Goal: Register for event/course

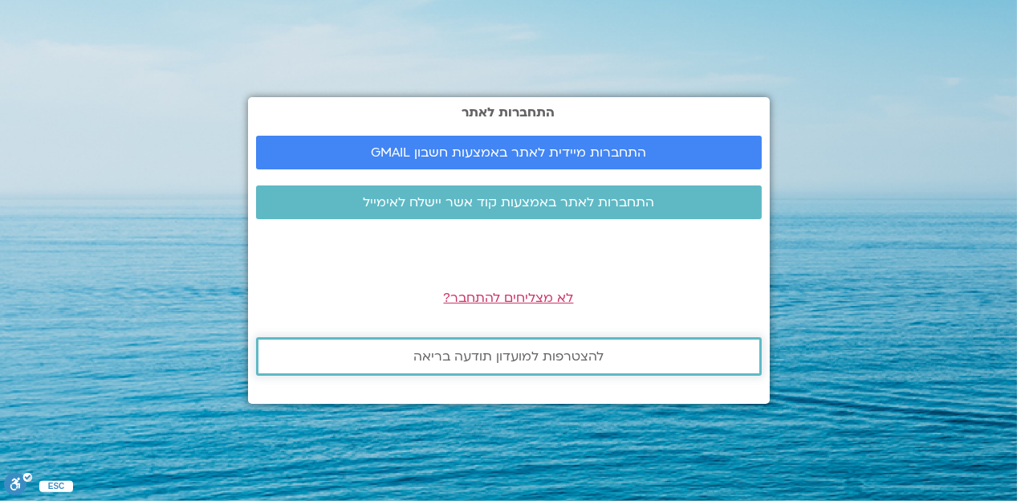
click at [469, 352] on span "להצטרפות למועדון תודעה בריאה" at bounding box center [508, 356] width 190 height 14
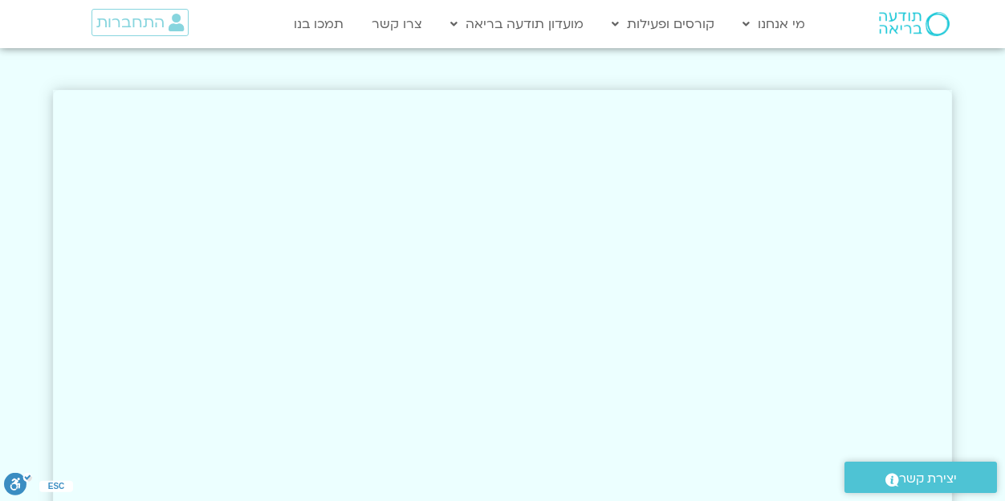
scroll to position [2489, 0]
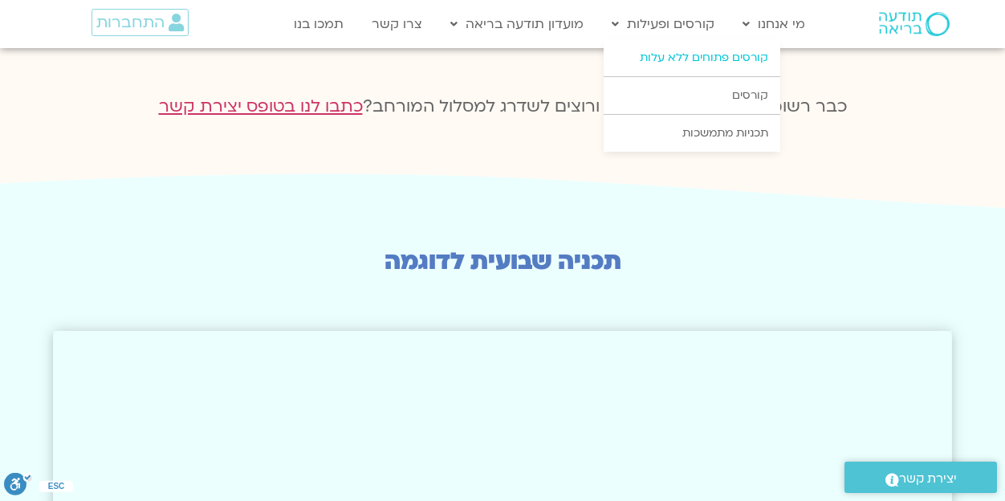
click at [751, 55] on link "קורסים פתוחים ללא עלות" at bounding box center [692, 57] width 177 height 37
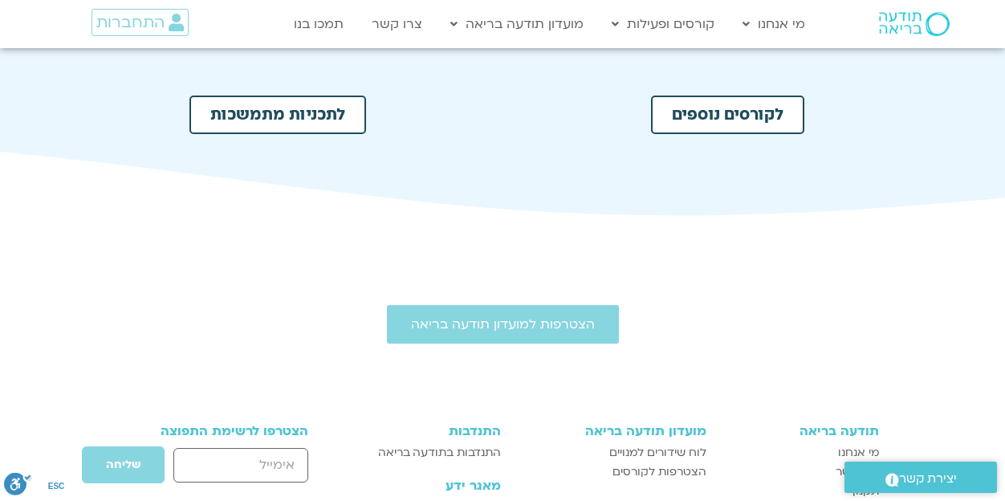
scroll to position [803, 0]
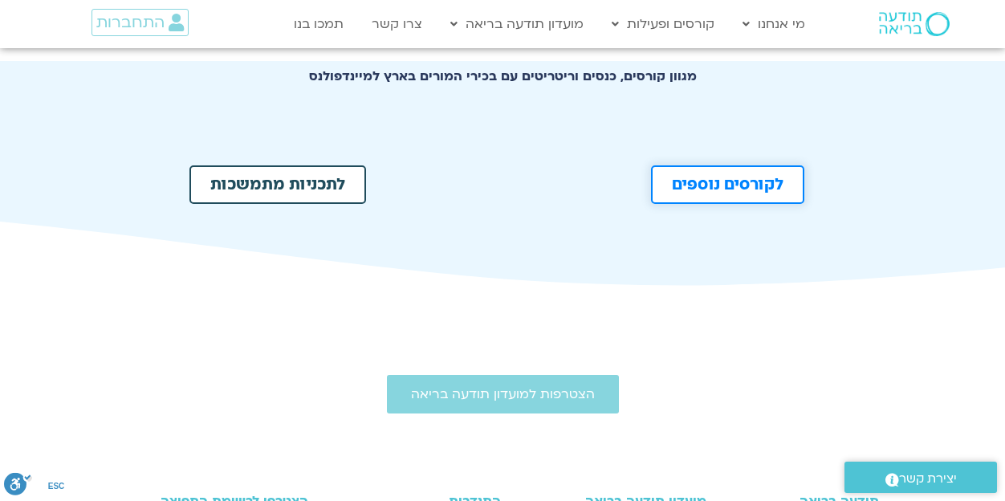
click at [797, 192] on link "לקורסים נוספים" at bounding box center [727, 184] width 153 height 39
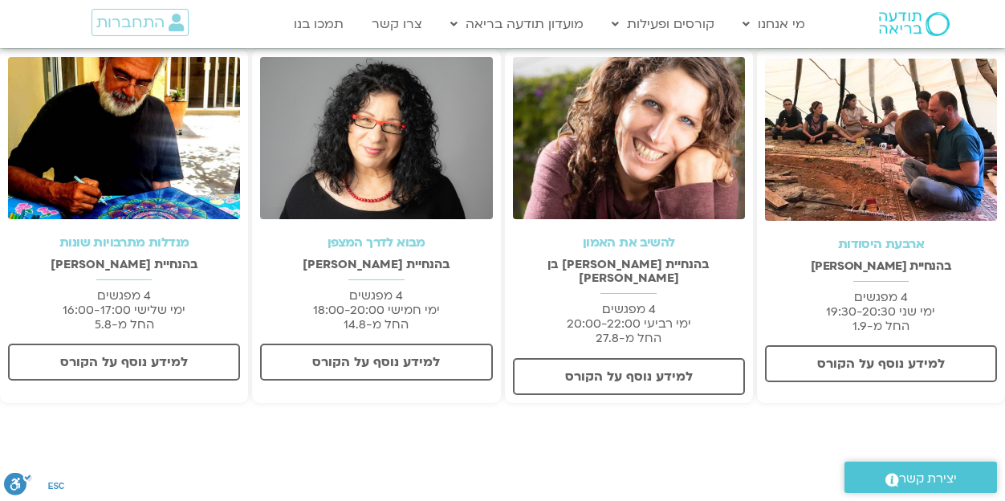
scroll to position [241, 0]
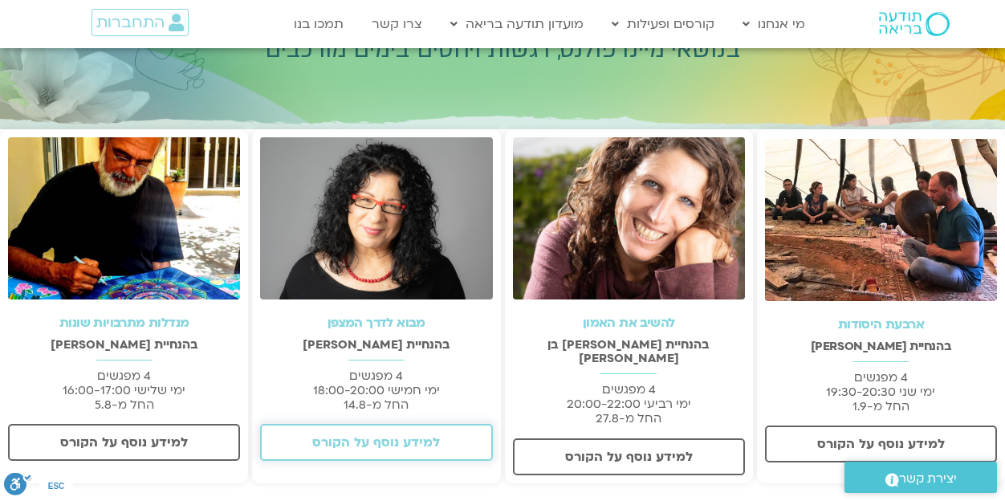
click at [451, 441] on span "למידע נוסף על הקורס" at bounding box center [376, 442] width 190 height 14
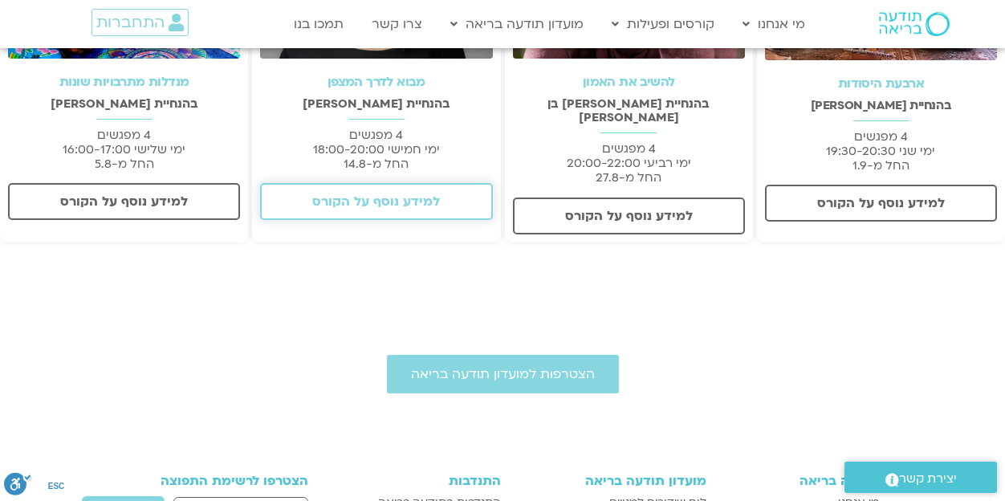
scroll to position [562, 0]
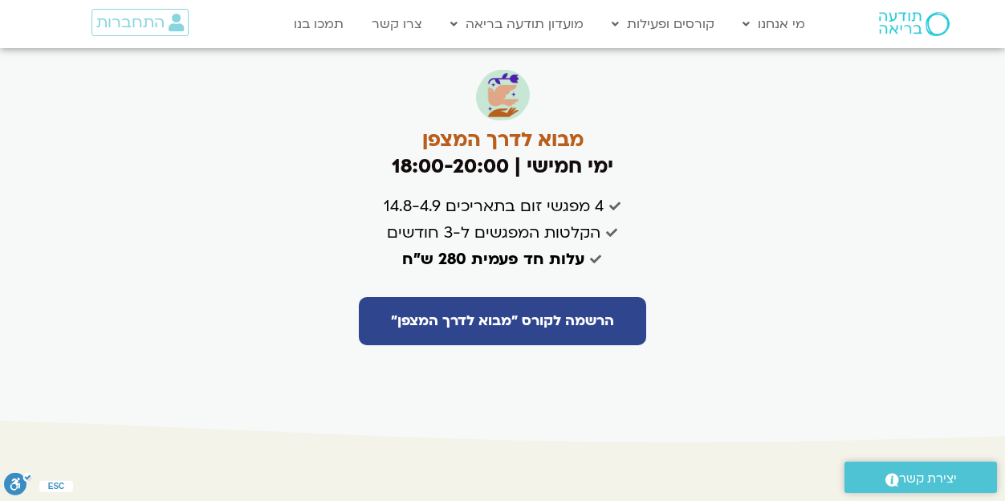
scroll to position [3853, 0]
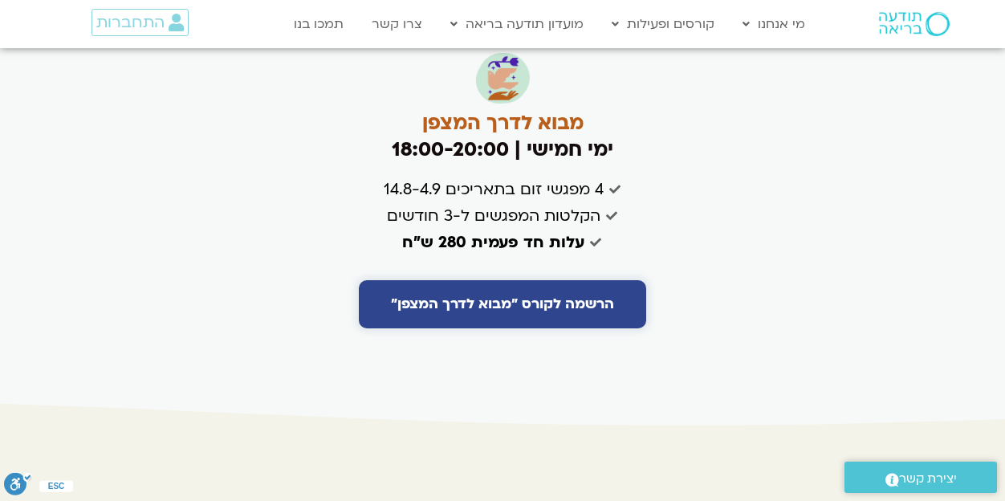
click at [530, 296] on span "הרשמה לקורס "מבוא לדרך המצפן"" at bounding box center [502, 304] width 223 height 16
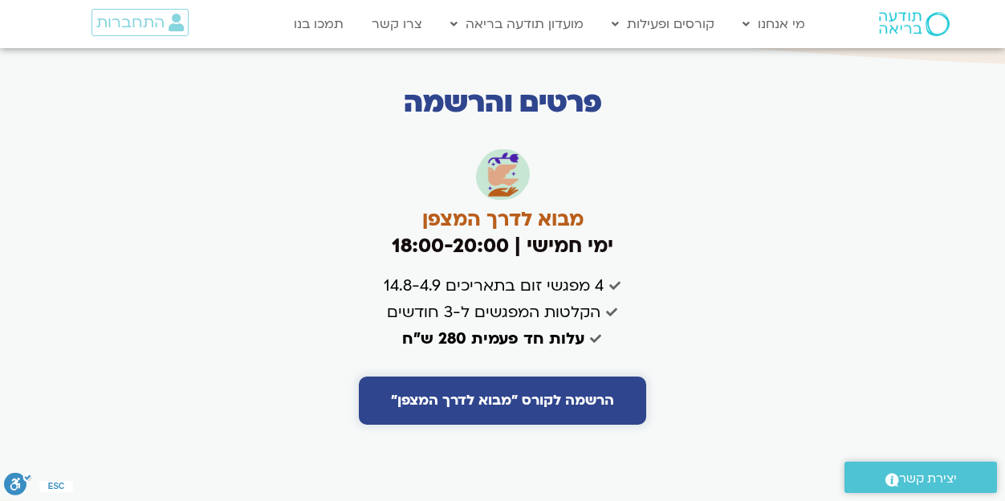
scroll to position [3773, 0]
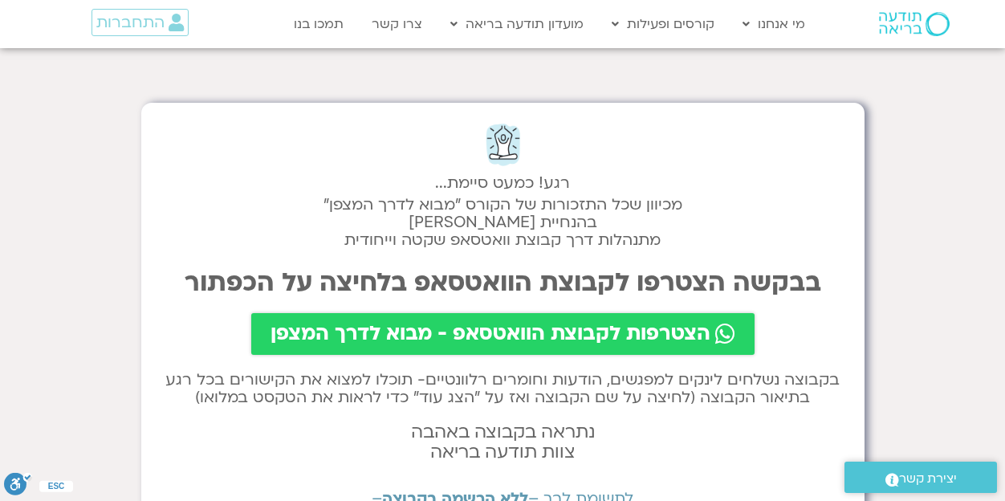
click at [478, 342] on span "הצטרפות לקבוצת הוואטסאפ - מבוא לדרך המצפן" at bounding box center [491, 334] width 440 height 22
click at [511, 340] on span "הצטרפות לקבוצת הוואטסאפ - מבוא לדרך המצפן" at bounding box center [491, 334] width 440 height 22
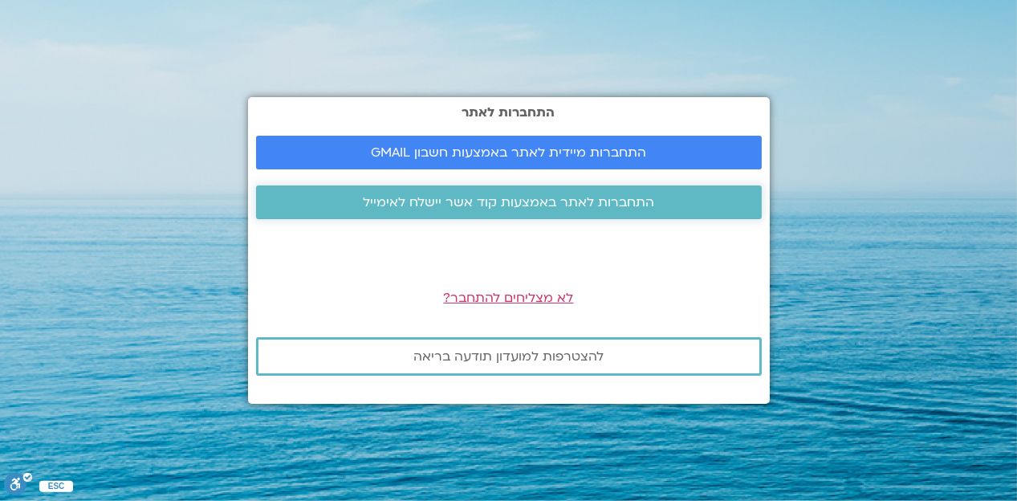
click at [528, 207] on span "התחברות לאתר באמצעות קוד אשר יישלח לאימייל" at bounding box center [508, 202] width 291 height 14
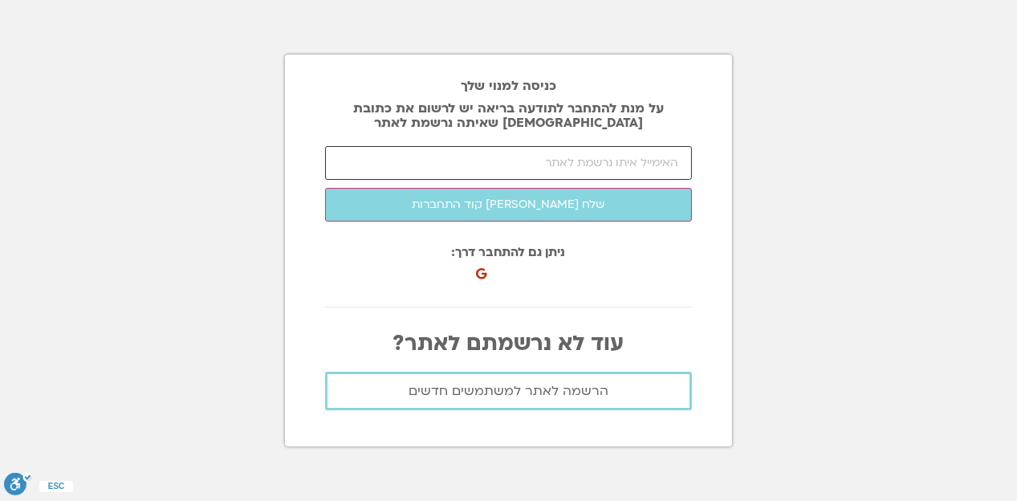
click at [652, 157] on input "email" at bounding box center [508, 163] width 367 height 34
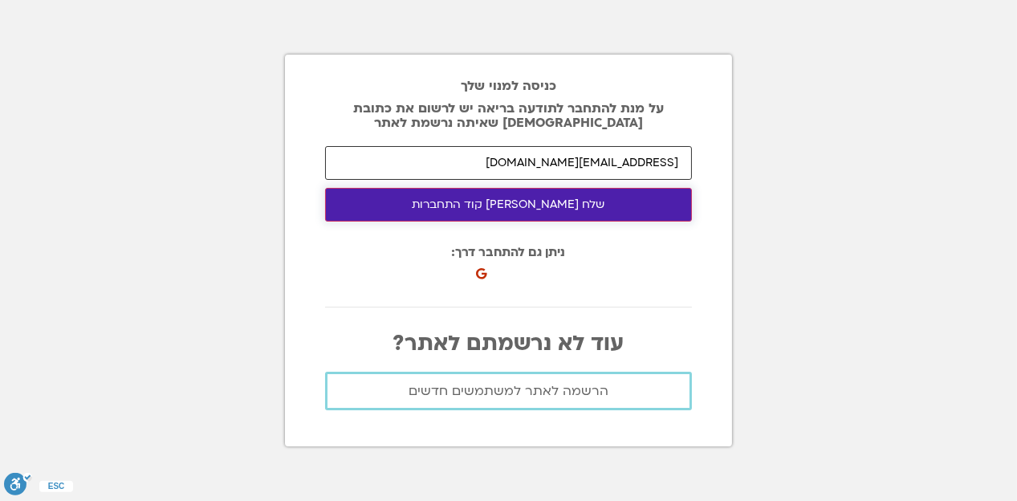
type input "cheesecake30@yahoo.com"
click at [482, 210] on button "שלח לי קוד התחברות" at bounding box center [508, 205] width 367 height 34
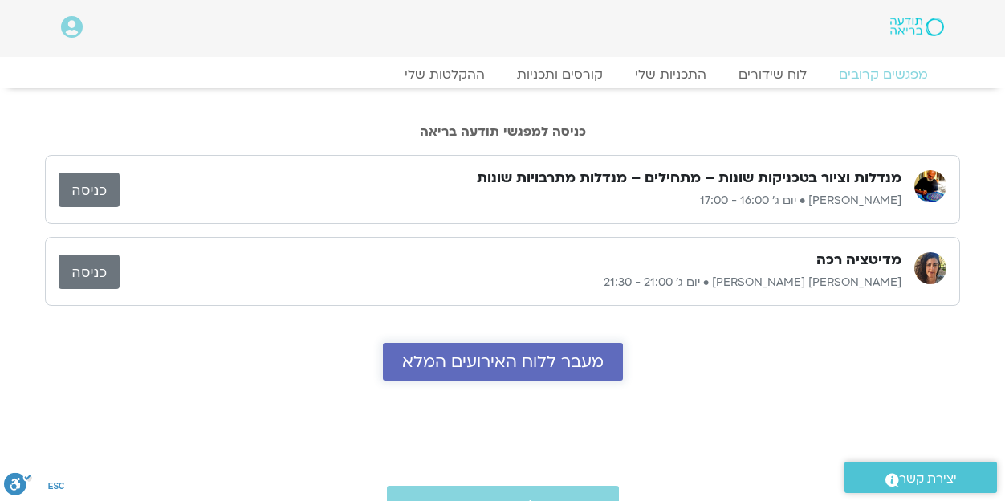
click at [556, 364] on span "מעבר ללוח האירועים המלא" at bounding box center [503, 361] width 202 height 18
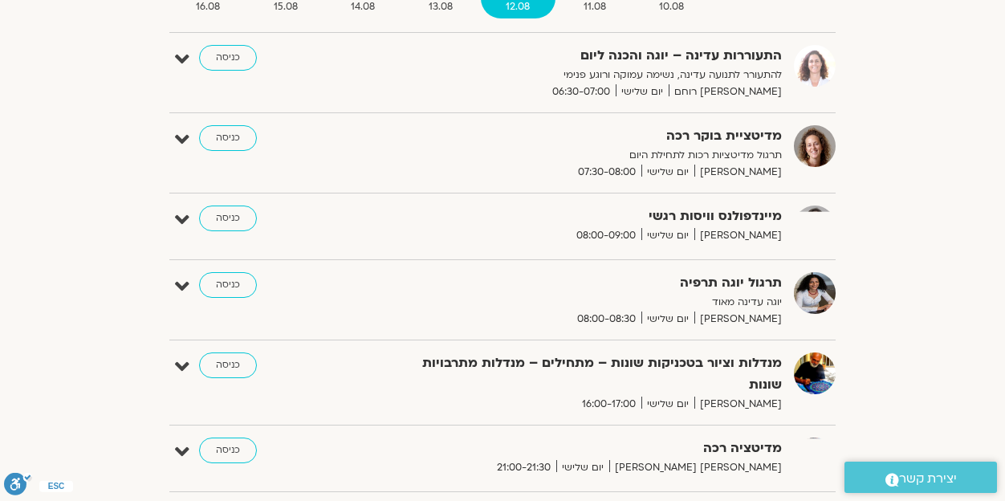
scroll to position [241, 0]
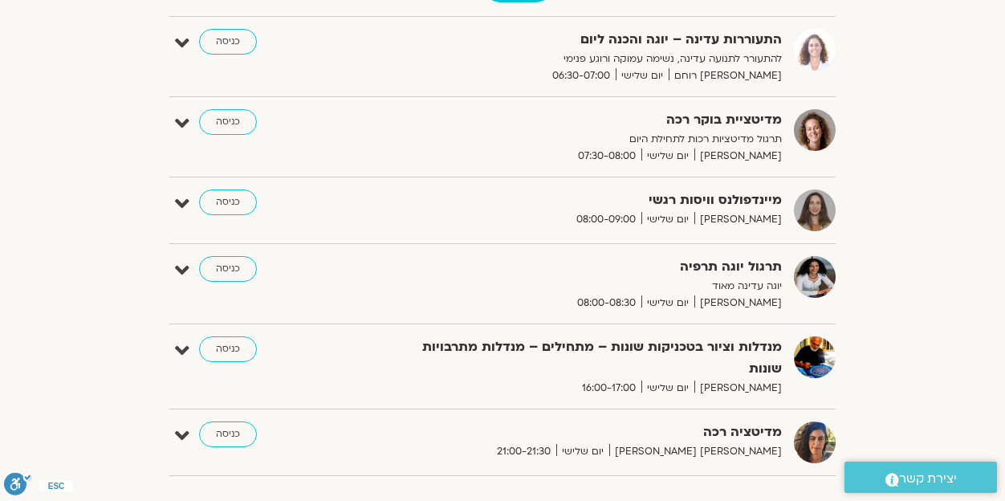
click at [184, 202] on icon at bounding box center [182, 204] width 14 height 22
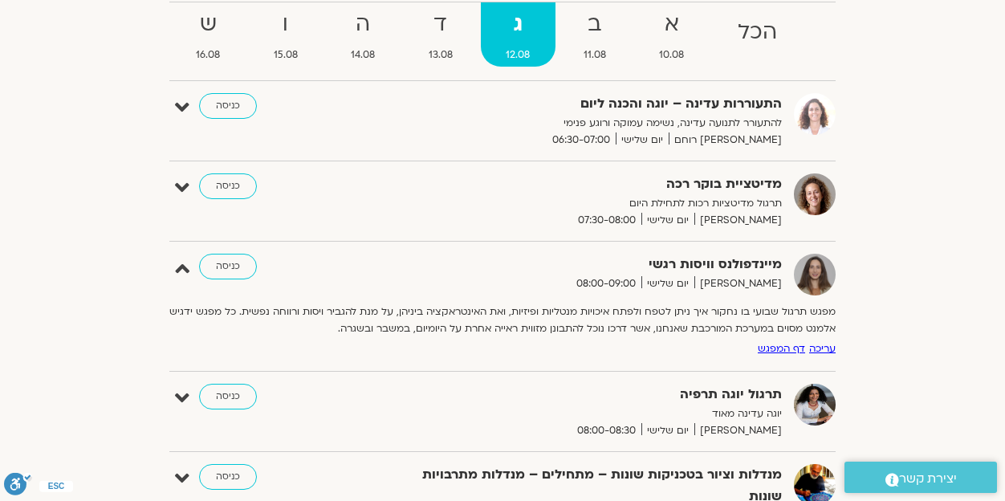
scroll to position [161, 0]
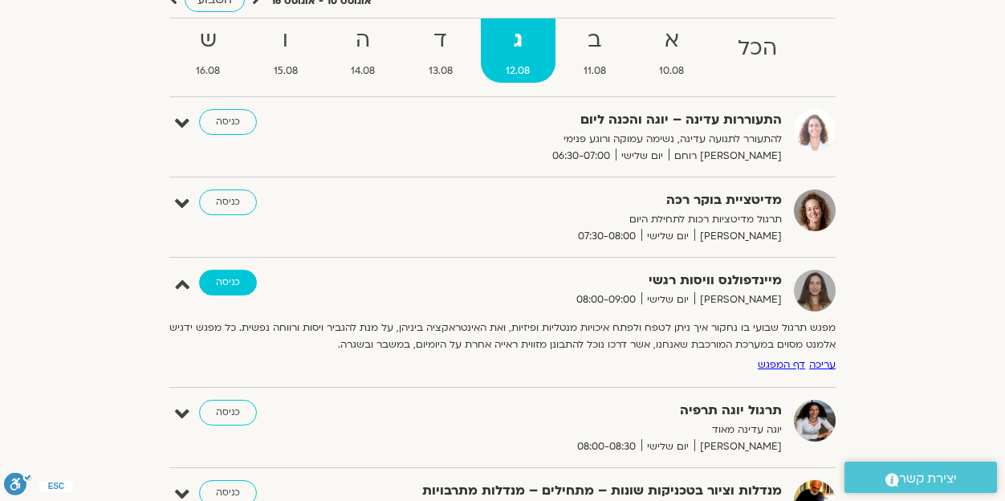
click at [234, 286] on link "כניסה" at bounding box center [228, 283] width 58 height 26
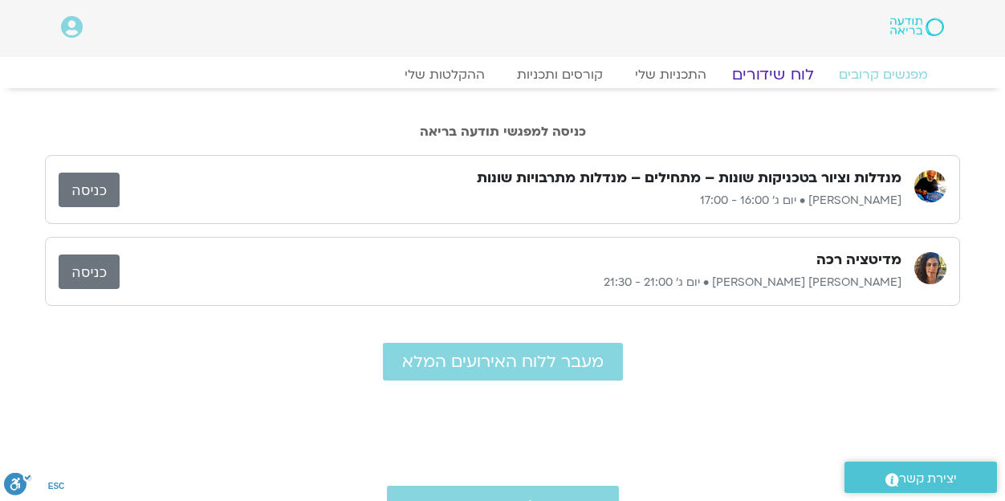
click at [783, 67] on link "לוח שידורים" at bounding box center [773, 74] width 120 height 19
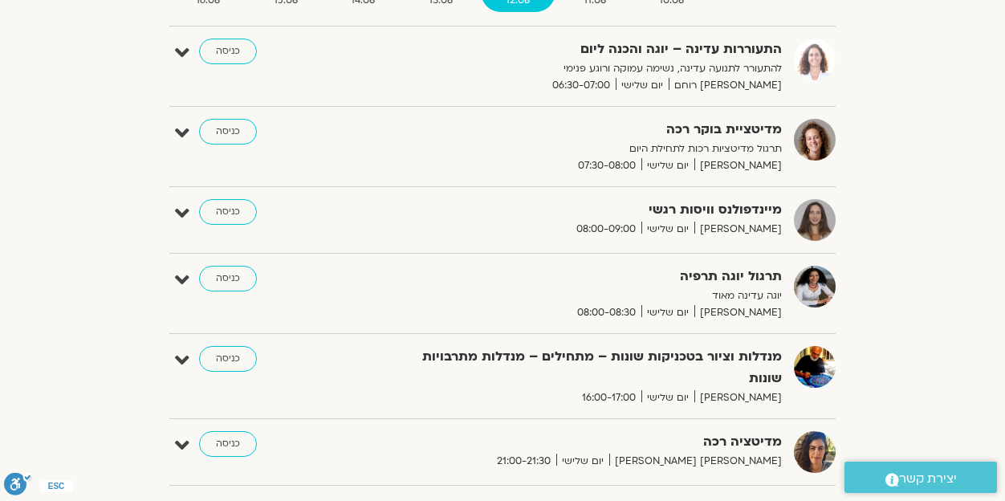
scroll to position [10, 0]
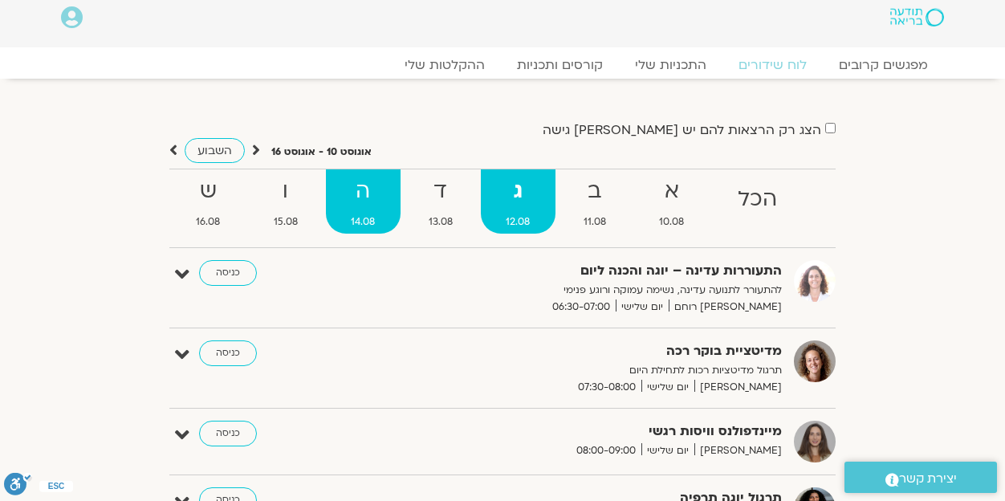
click at [369, 182] on strong "ה" at bounding box center [363, 191] width 75 height 36
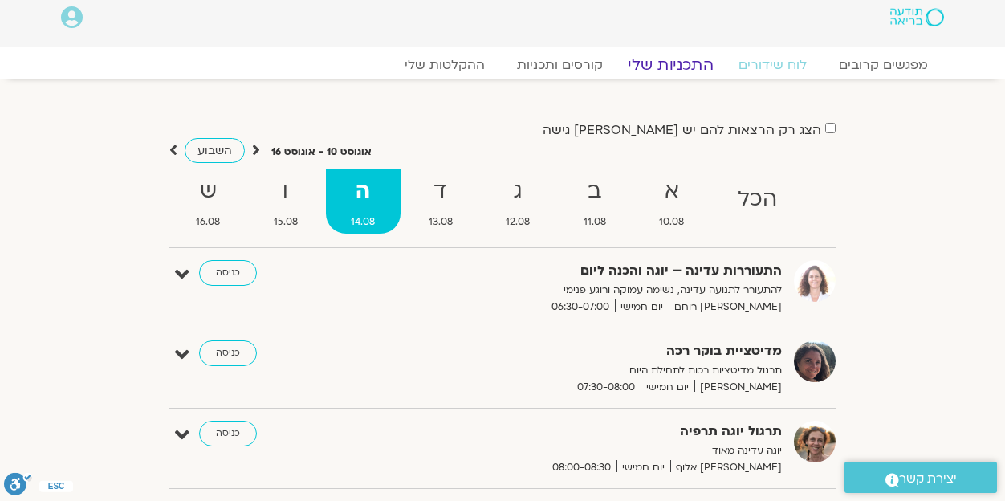
click at [666, 63] on link "התכניות שלי" at bounding box center [671, 64] width 124 height 19
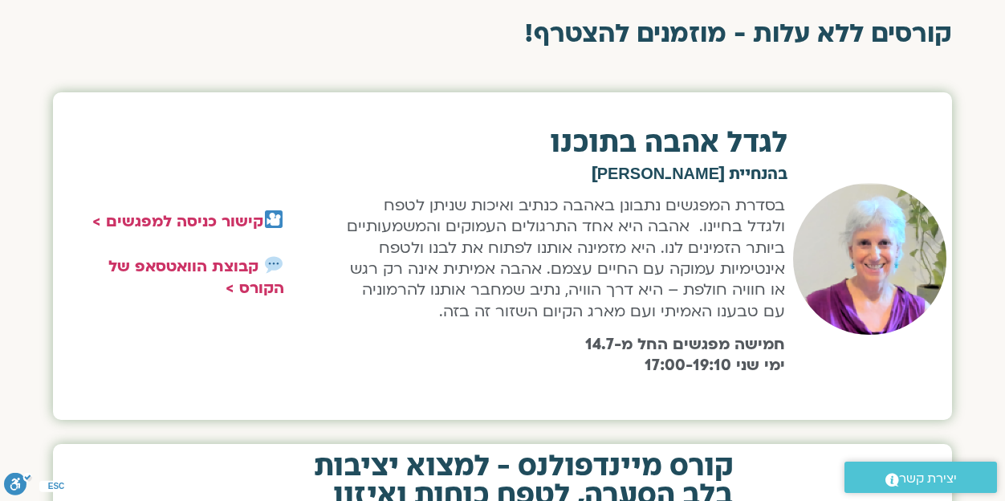
scroll to position [1044, 0]
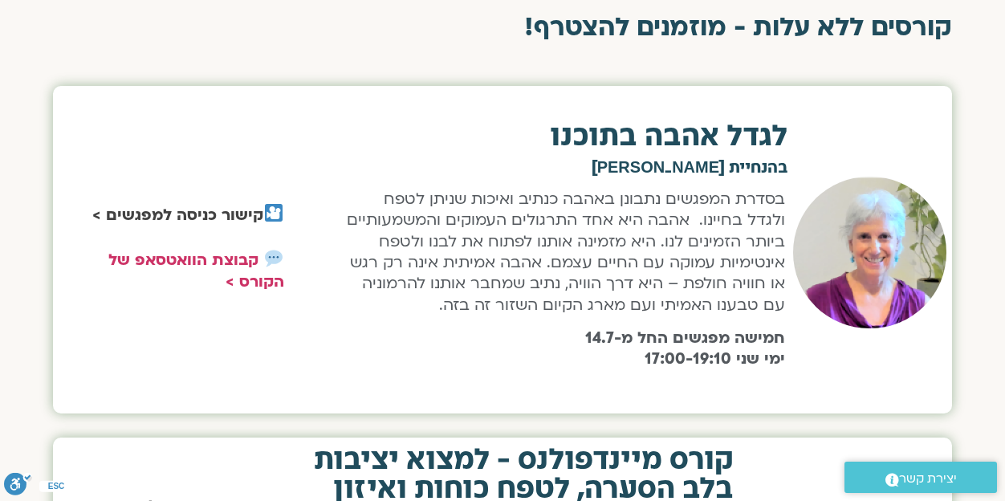
click at [246, 218] on strong "קישור כניסה למפגשים >" at bounding box center [177, 215] width 171 height 21
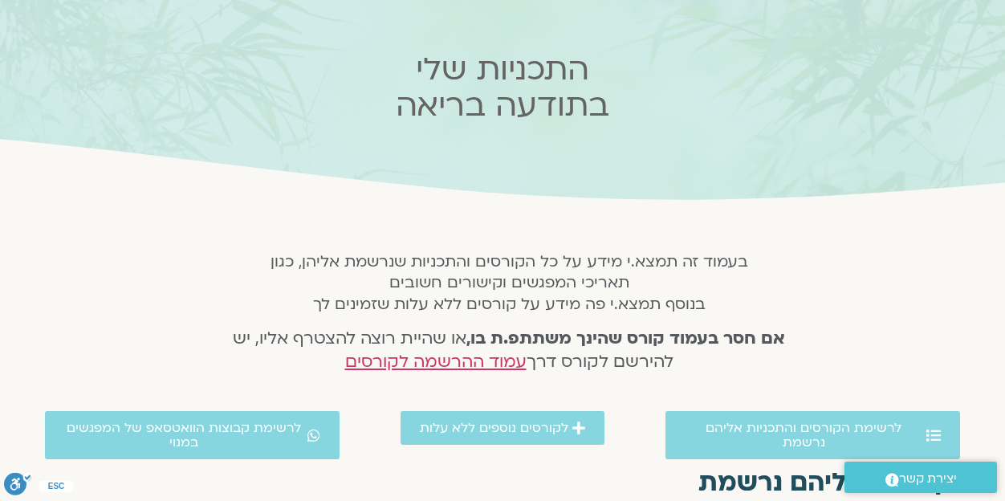
scroll to position [0, 0]
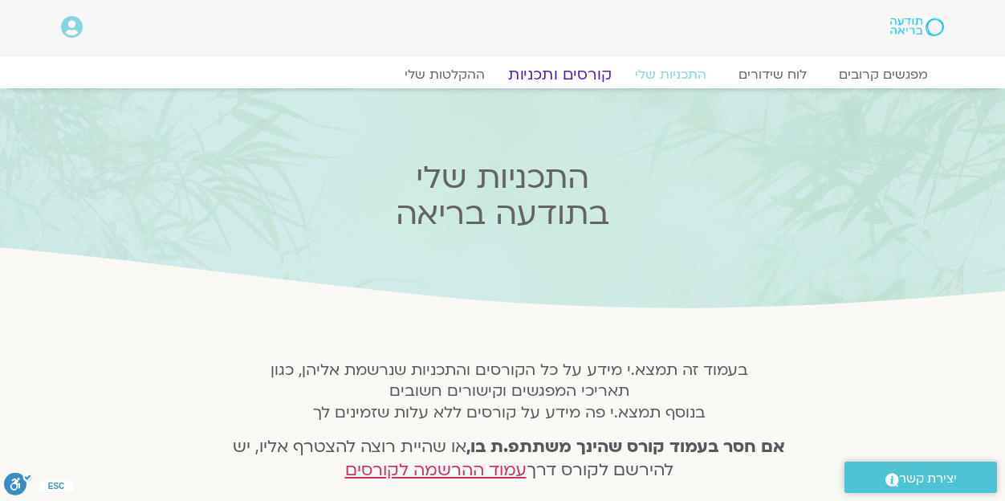
click at [562, 67] on link "קורסים ותכניות" at bounding box center [559, 74] width 141 height 19
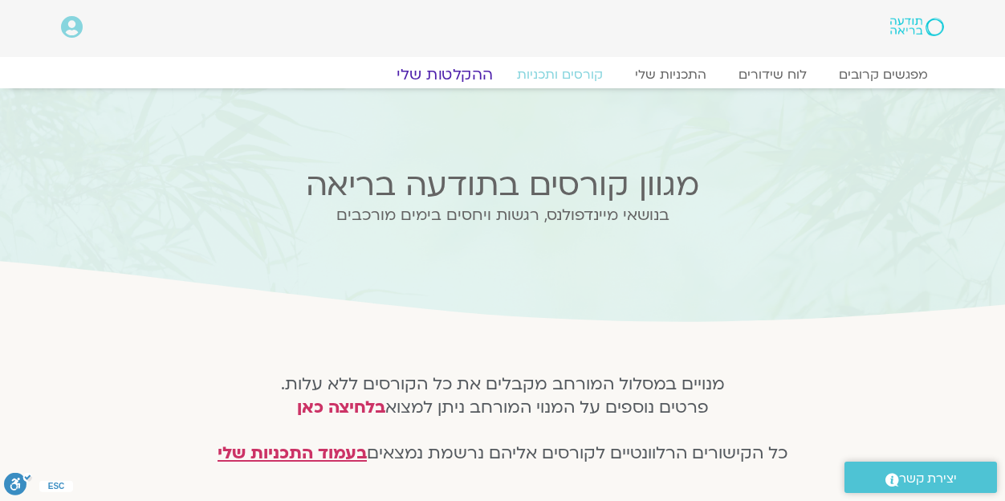
click at [446, 74] on link "ההקלטות שלי" at bounding box center [444, 74] width 135 height 19
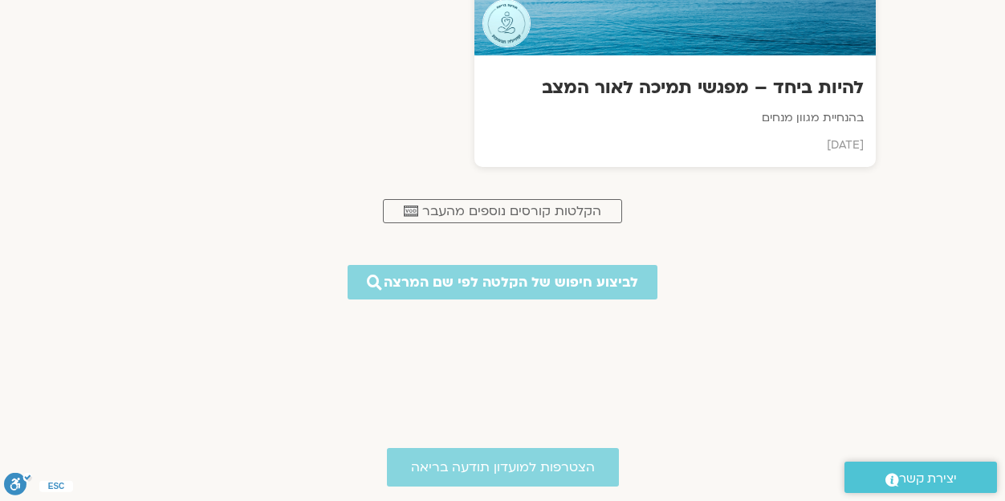
scroll to position [883, 0]
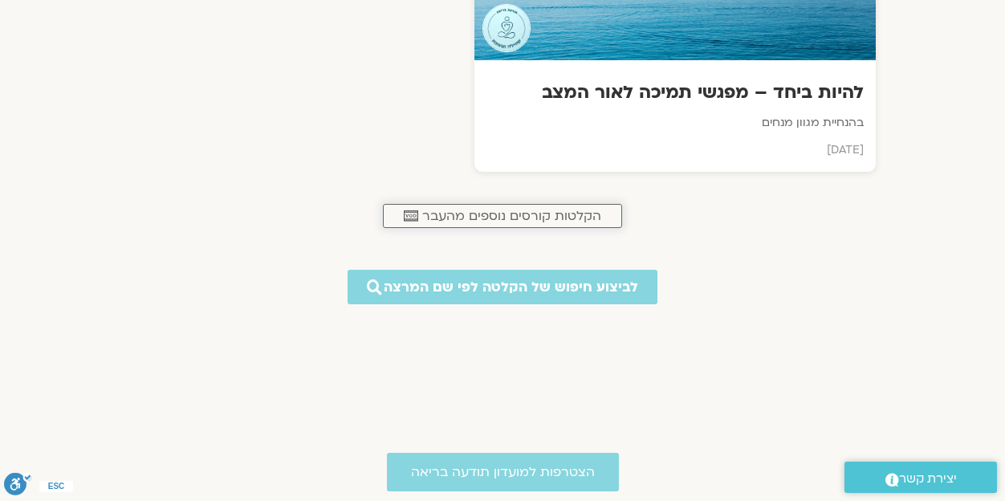
click at [409, 214] on icon at bounding box center [411, 217] width 12 height 6
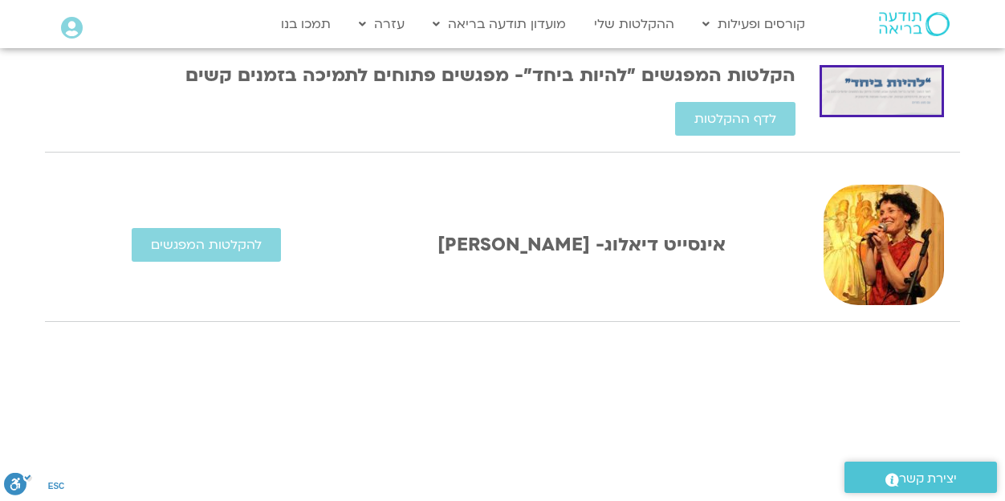
scroll to position [383, 0]
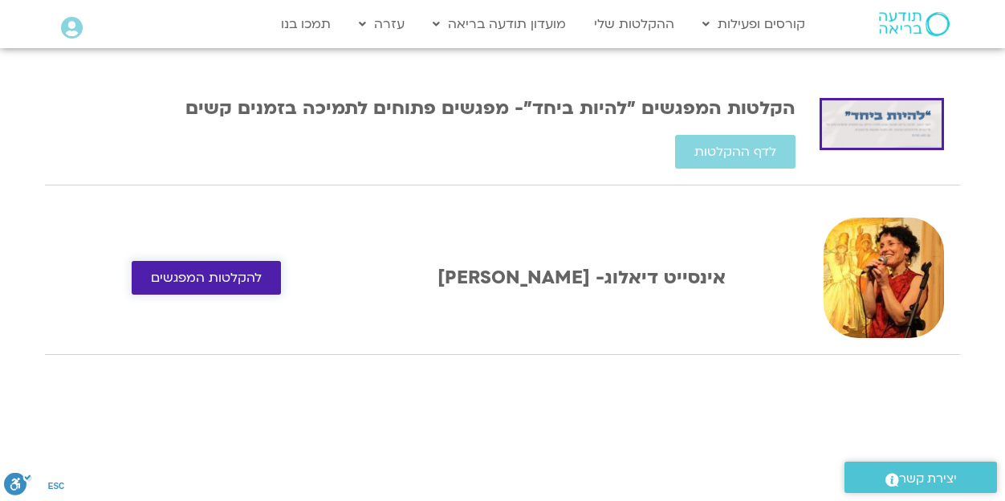
click at [245, 275] on span "להקלטות המפגשים" at bounding box center [206, 278] width 111 height 14
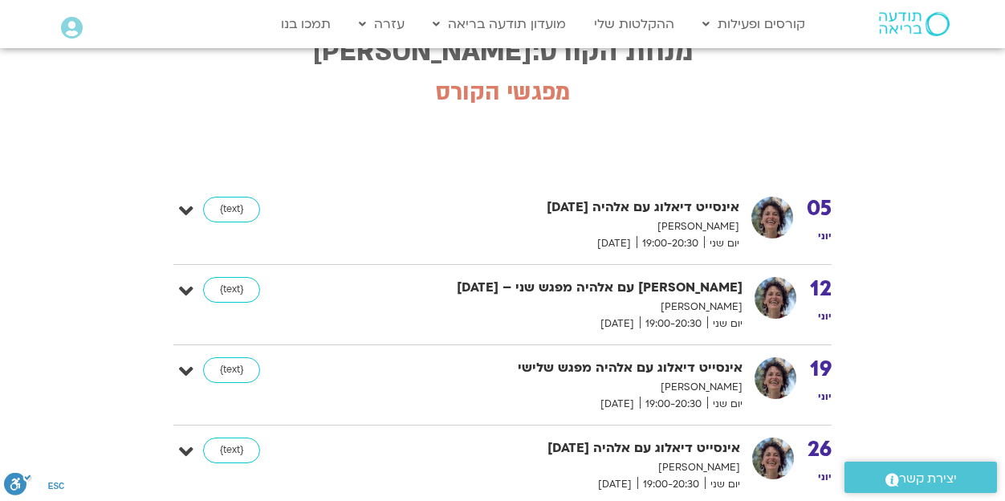
scroll to position [321, 0]
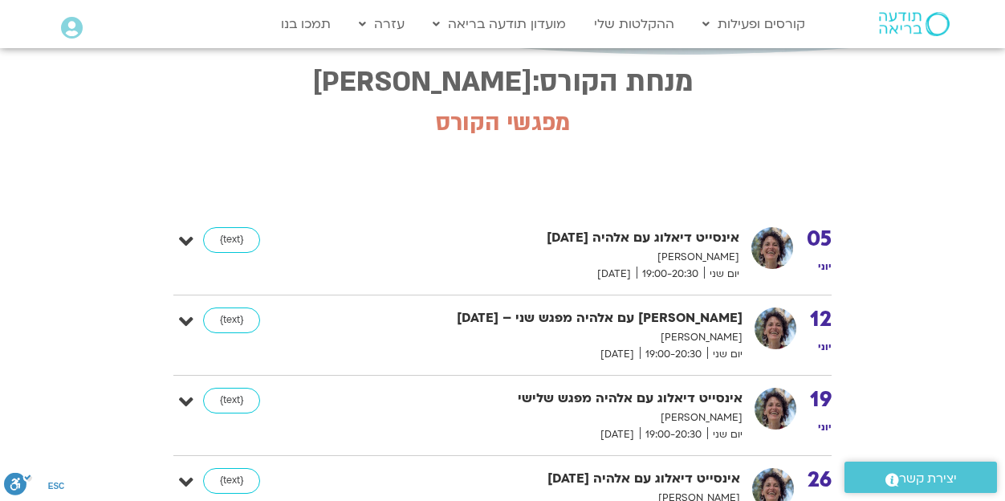
click at [189, 238] on icon at bounding box center [186, 241] width 14 height 22
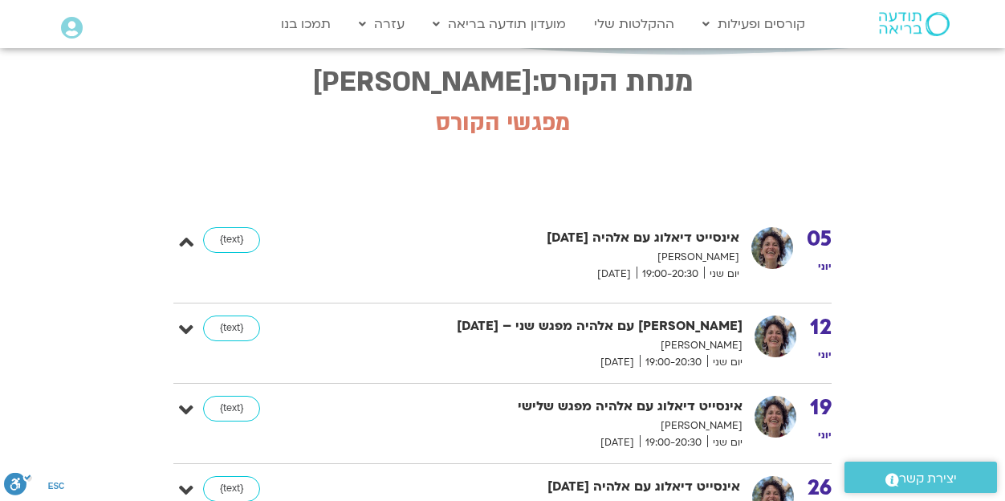
click at [189, 238] on icon at bounding box center [186, 241] width 14 height 22
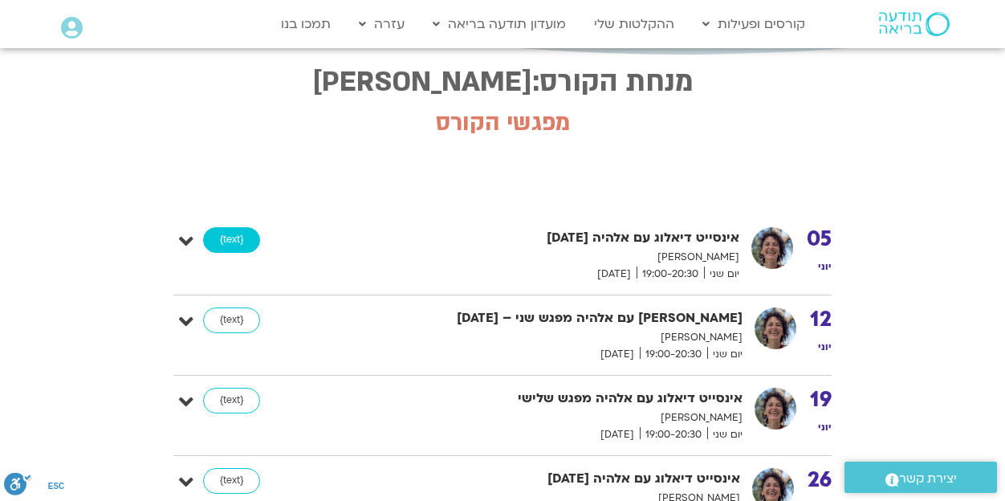
click at [226, 239] on link "{text}" at bounding box center [231, 240] width 57 height 26
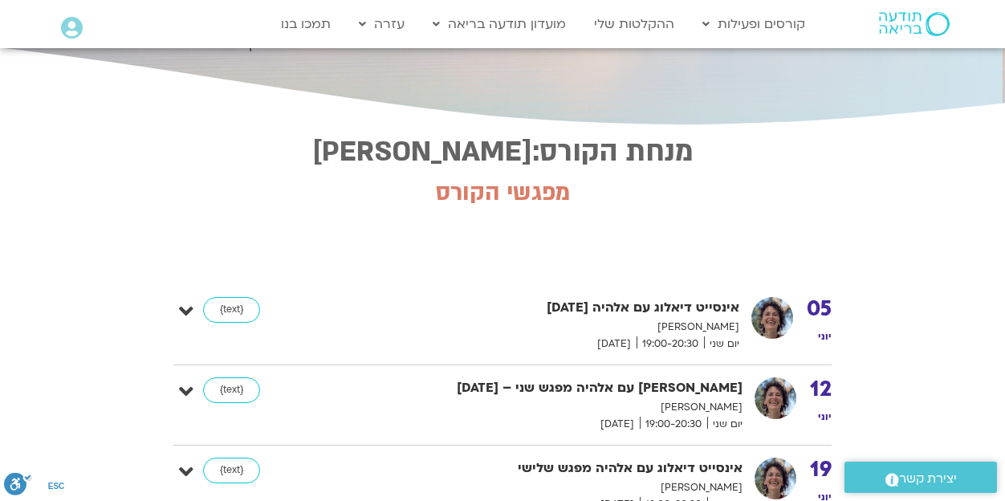
scroll to position [321, 0]
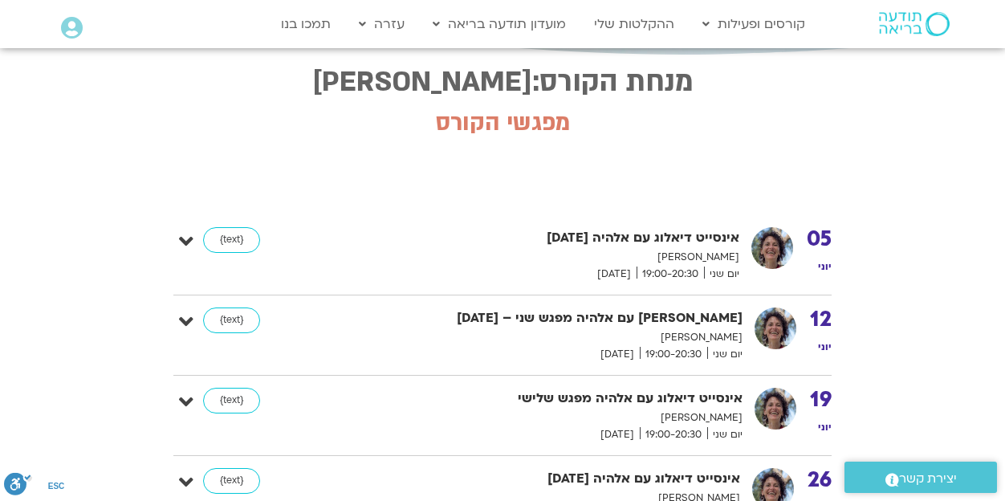
click at [183, 236] on icon at bounding box center [186, 241] width 14 height 22
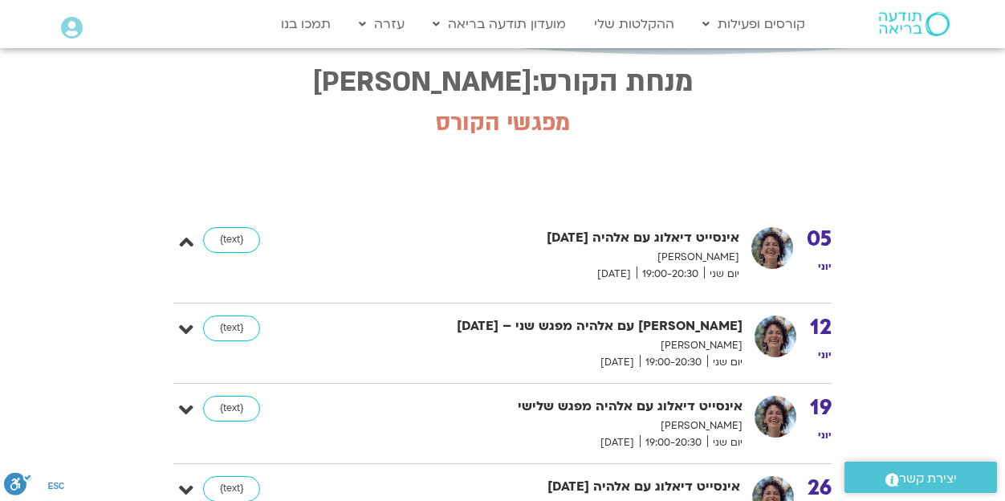
click at [182, 235] on icon at bounding box center [186, 241] width 14 height 22
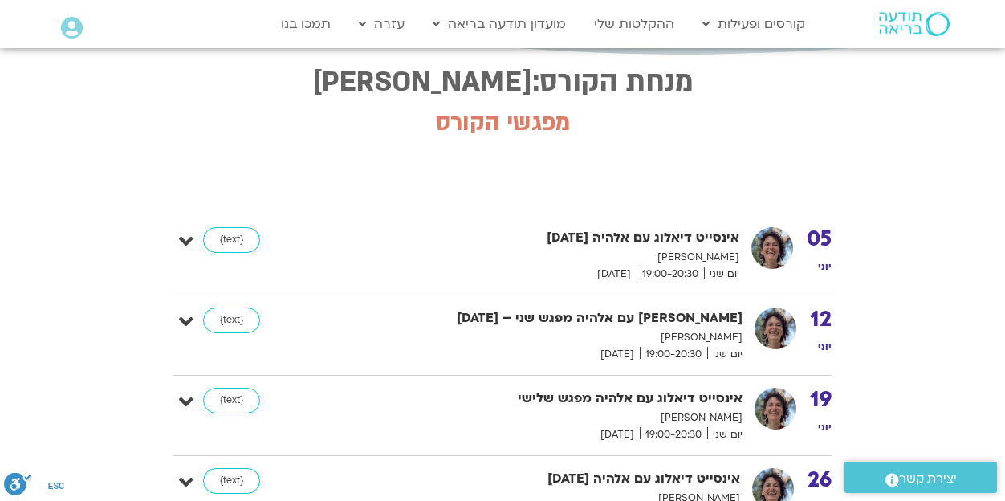
click at [783, 249] on img at bounding box center [772, 248] width 42 height 42
click at [693, 245] on strong "אינסייט דיאלוג עם אלהיה [DATE]" at bounding box center [546, 238] width 385 height 22
drag, startPoint x: 620, startPoint y: 250, endPoint x: 567, endPoint y: 263, distance: 54.7
click at [609, 253] on p "[PERSON_NAME]" at bounding box center [546, 257] width 385 height 17
click at [230, 237] on link "{text}" at bounding box center [231, 240] width 57 height 26
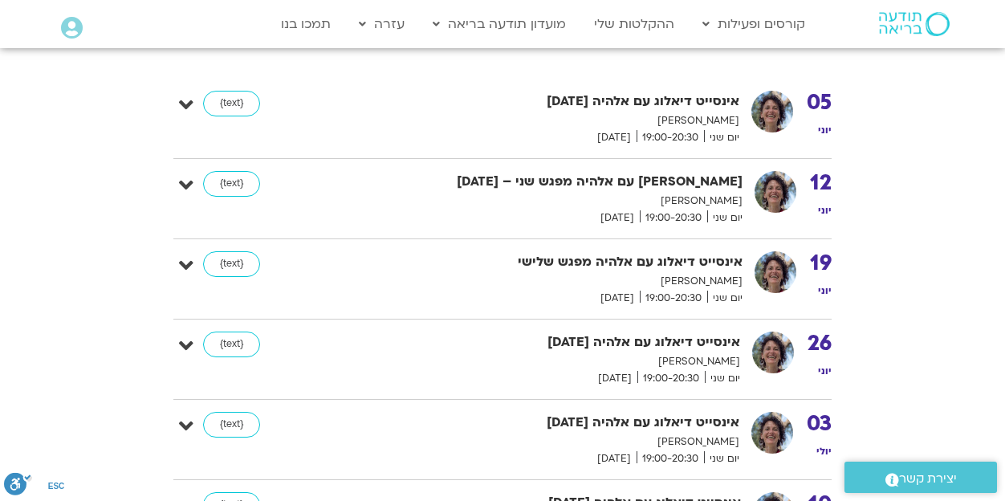
scroll to position [482, 0]
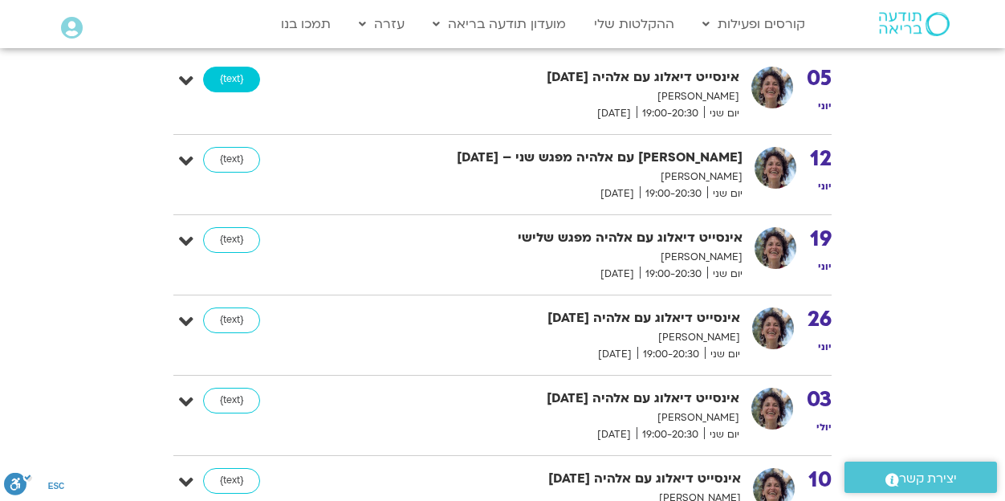
click at [218, 79] on link "{text}" at bounding box center [231, 80] width 57 height 26
